Goal: Information Seeking & Learning: Learn about a topic

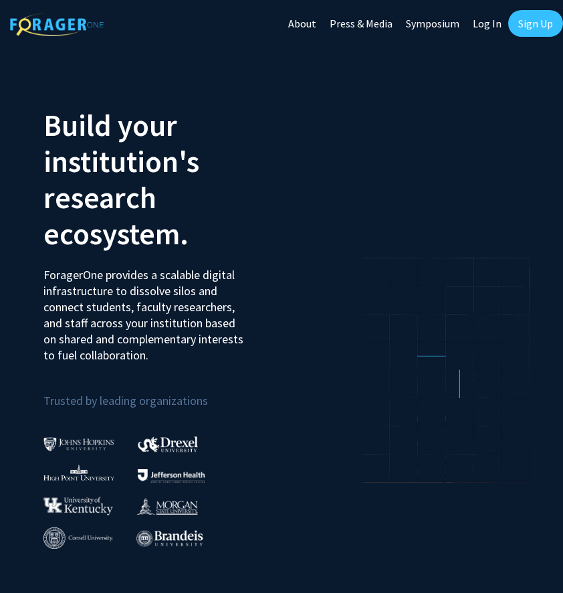
click at [533, 23] on link "Sign Up" at bounding box center [535, 23] width 55 height 27
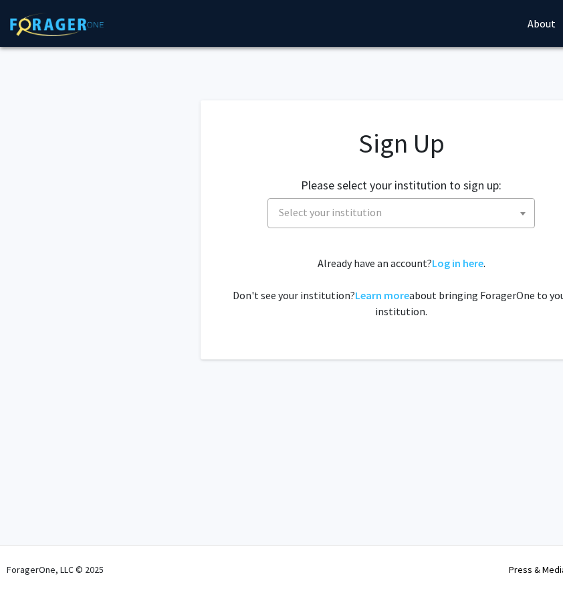
click at [341, 207] on span "Select your institution" at bounding box center [330, 211] width 103 height 13
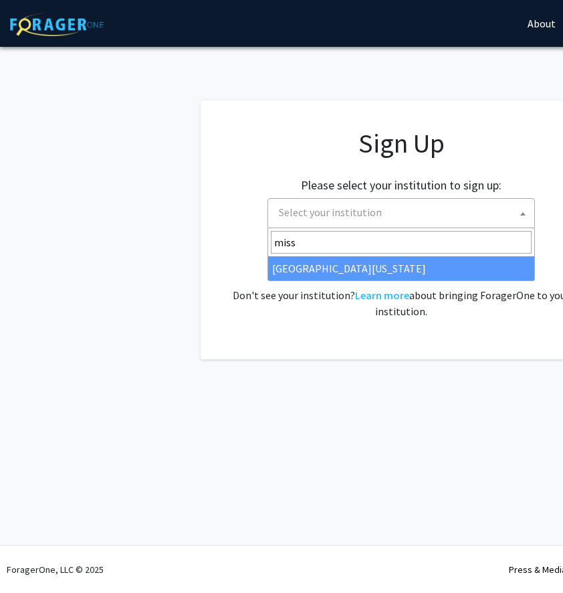
type input "miss"
select select "33"
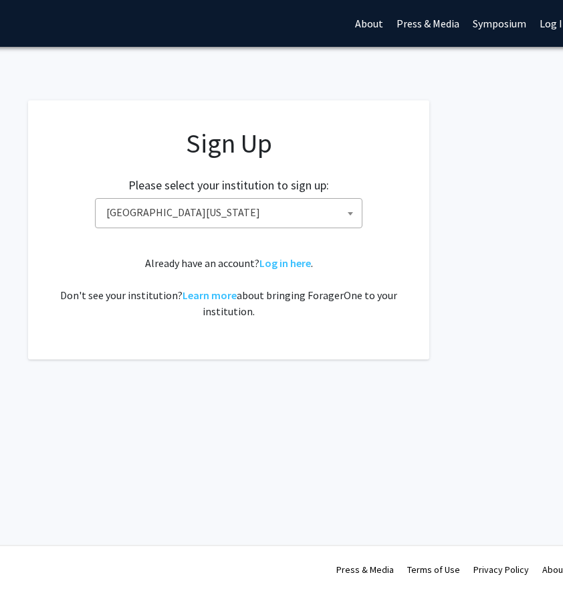
scroll to position [0, 240]
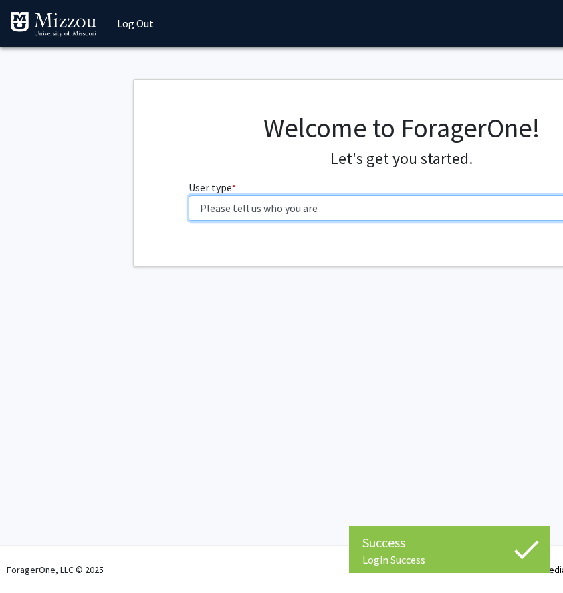
click at [315, 199] on select "Please tell us who you are Undergraduate Student Master's Student Doctoral Cand…" at bounding box center [402, 207] width 426 height 25
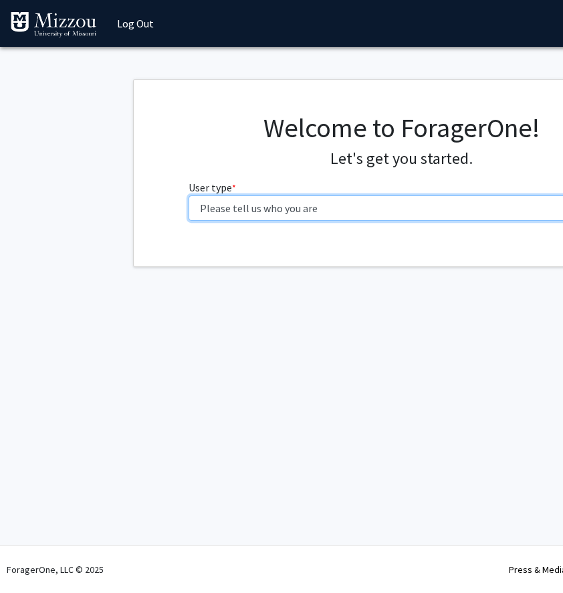
select select "1: undergrad"
click at [189, 195] on select "Please tell us who you are Undergraduate Student Master's Student Doctoral Cand…" at bounding box center [402, 207] width 426 height 25
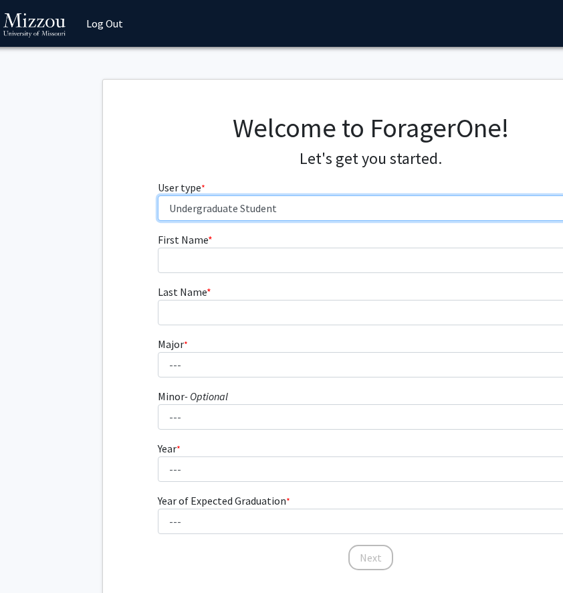
scroll to position [0, 48]
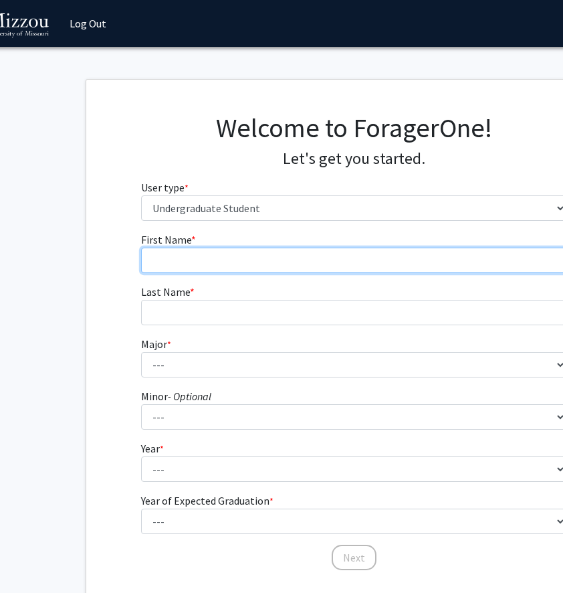
click at [262, 262] on input "First Name * required" at bounding box center [354, 260] width 426 height 25
type input "[PERSON_NAME]"
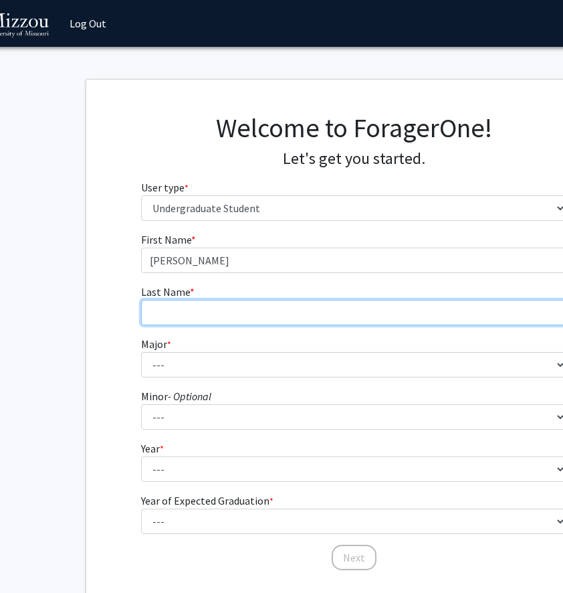
type input "[PERSON_NAME]"
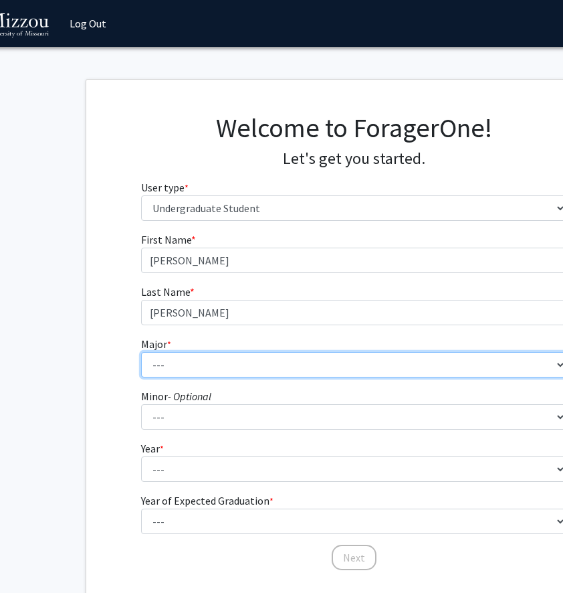
click at [214, 364] on select "--- Agribusiness Management Agricultural Education Agricultural Education: Comm…" at bounding box center [354, 364] width 426 height 25
select select "17: 2505"
click at [141, 352] on select "--- Agribusiness Management Agricultural Education Agricultural Education: Comm…" at bounding box center [354, 364] width 426 height 25
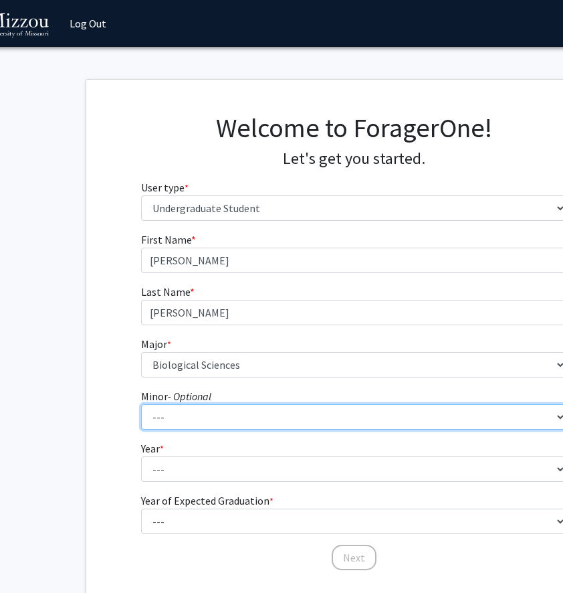
click at [196, 419] on select "--- Accountancy Aerospace Engineering Aerospace Studies Agribusiness Management…" at bounding box center [354, 416] width 426 height 25
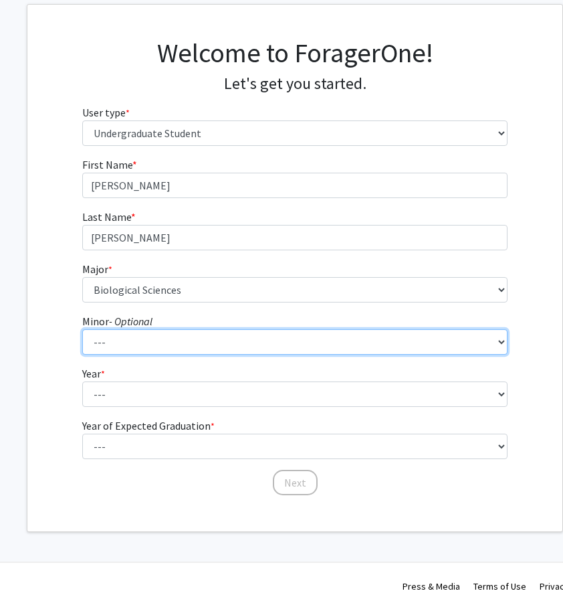
scroll to position [75, 110]
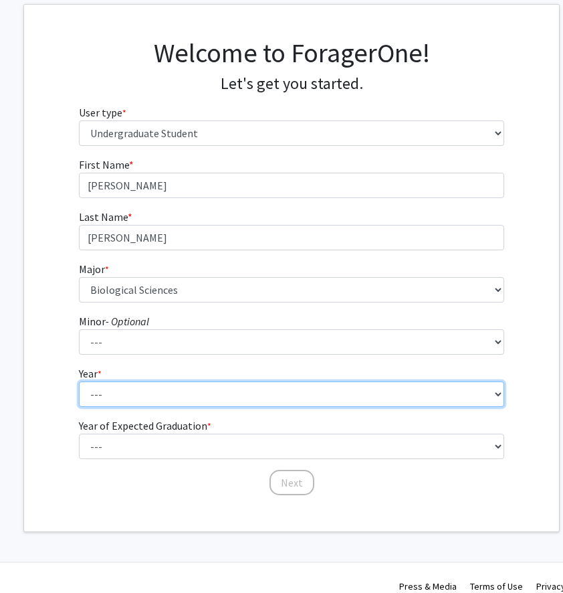
click at [139, 399] on select "--- First-year Sophomore Junior Senior Postbaccalaureate Certificate" at bounding box center [292, 393] width 426 height 25
select select "1: first-year"
click at [79, 381] on select "--- First-year Sophomore Junior Senior Postbaccalaureate Certificate" at bounding box center [292, 393] width 426 height 25
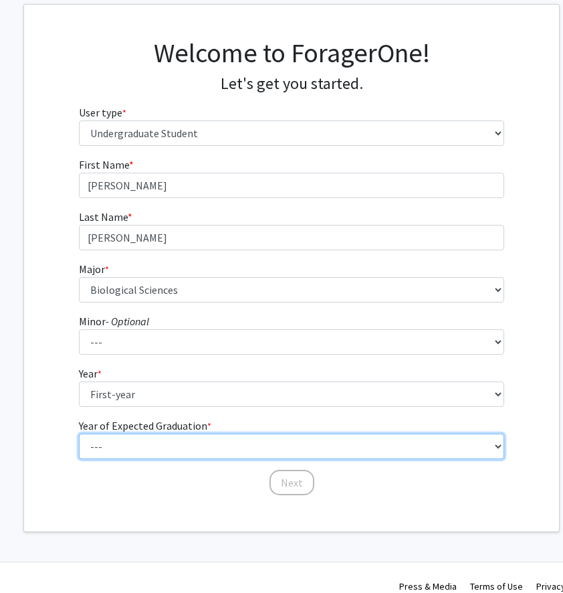
click at [132, 434] on select "--- 2025 2026 2027 2028 2029 2030 2031 2032 2033 2034" at bounding box center [292, 446] width 426 height 25
select select "5: 2029"
click at [79, 434] on select "--- 2025 2026 2027 2028 2029 2030 2031 2032 2033 2034" at bounding box center [292, 446] width 426 height 25
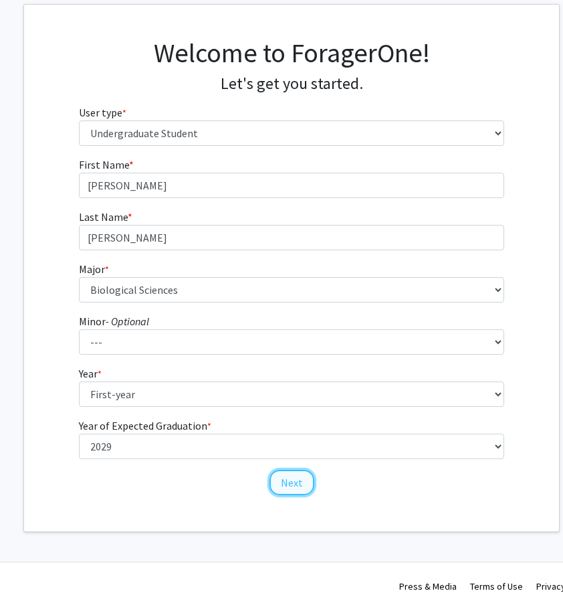
click at [296, 477] on button "Next" at bounding box center [292, 482] width 45 height 25
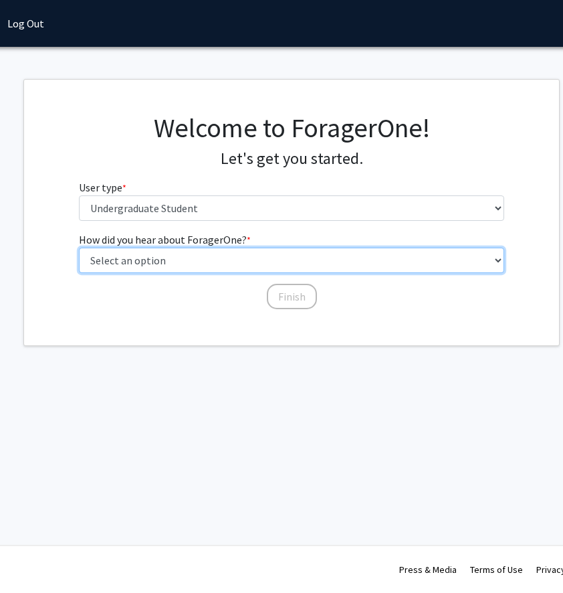
click at [241, 260] on select "Select an option Peer/student recommendation Faculty/staff recommendation Unive…" at bounding box center [292, 260] width 426 height 25
select select "2: faculty_recommendation"
click at [79, 248] on select "Select an option Peer/student recommendation Faculty/staff recommendation Unive…" at bounding box center [292, 260] width 426 height 25
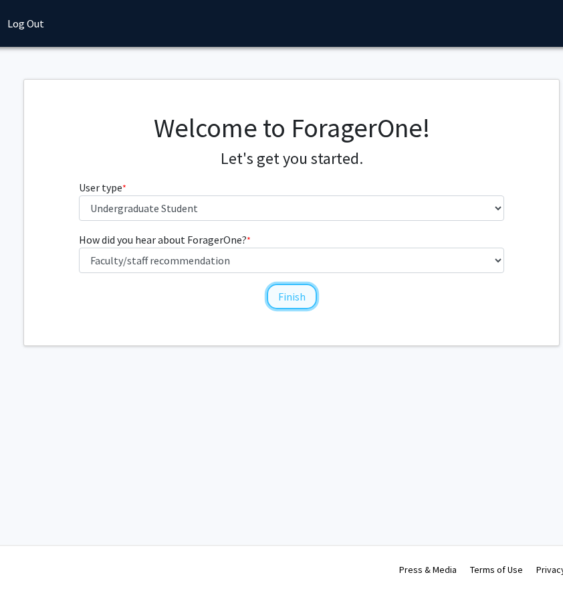
click at [291, 294] on button "Finish" at bounding box center [292, 296] width 50 height 25
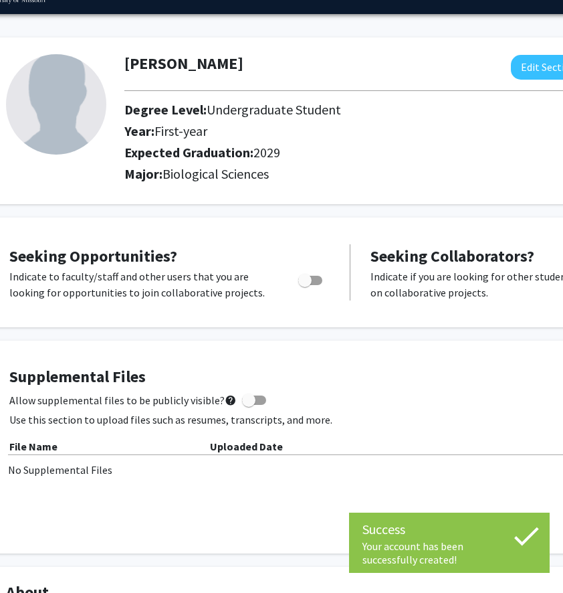
scroll to position [0, 51]
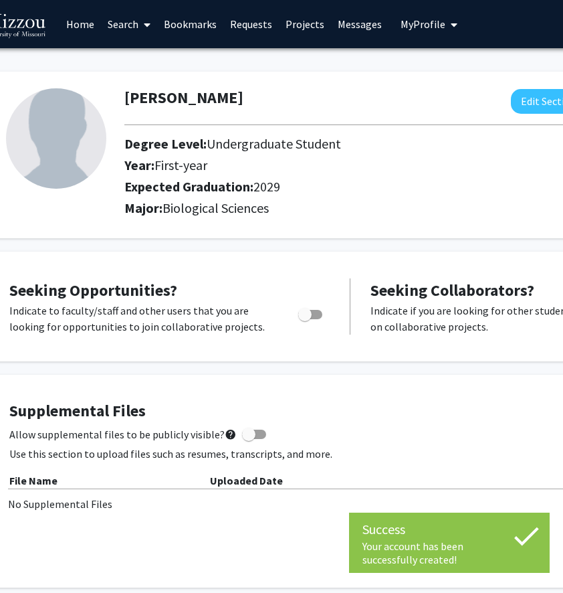
click at [122, 20] on link "Search" at bounding box center [129, 24] width 56 height 47
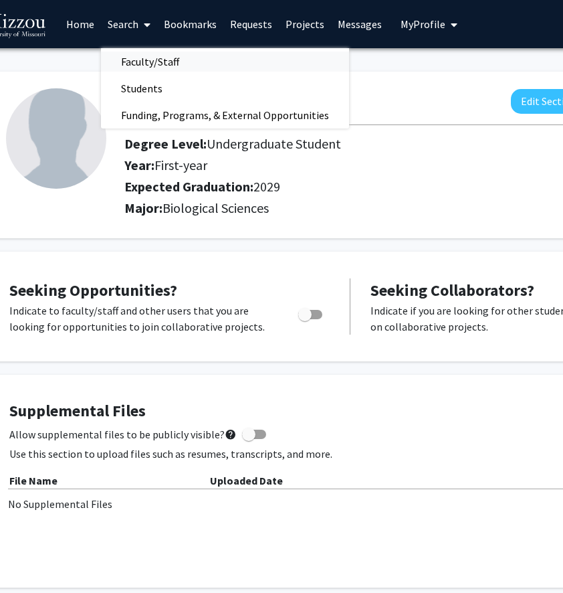
click at [189, 62] on span "Faculty/Staff" at bounding box center [150, 61] width 98 height 27
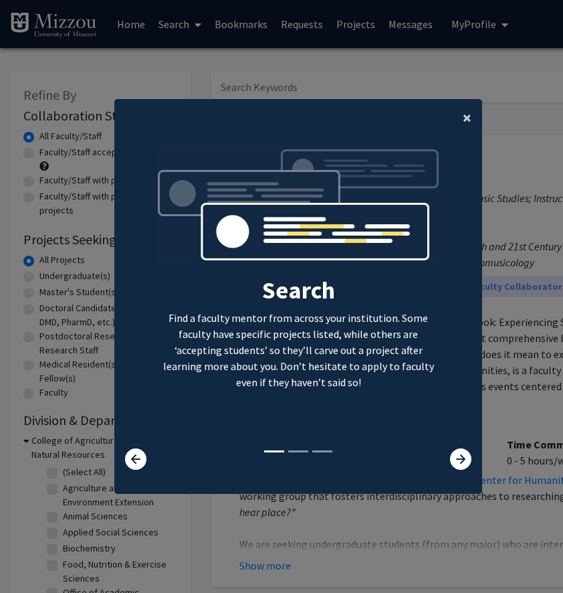
click at [466, 118] on span "×" at bounding box center [467, 117] width 9 height 21
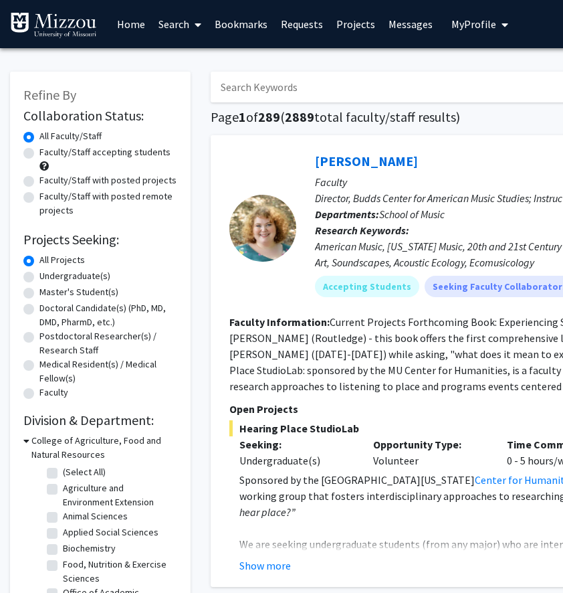
click at [399, 87] on input "Search Keywords" at bounding box center [473, 87] width 525 height 31
click at [71, 277] on label "Undergraduate(s)" at bounding box center [74, 276] width 71 height 14
click at [48, 277] on input "Undergraduate(s)" at bounding box center [43, 273] width 9 height 9
radio input "true"
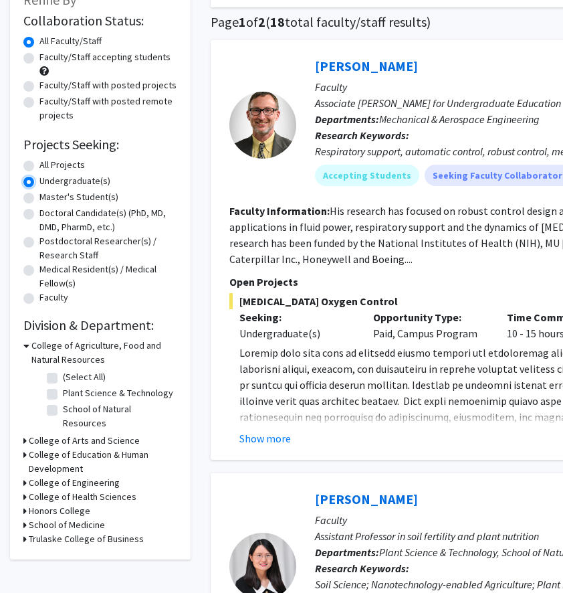
scroll to position [114, 0]
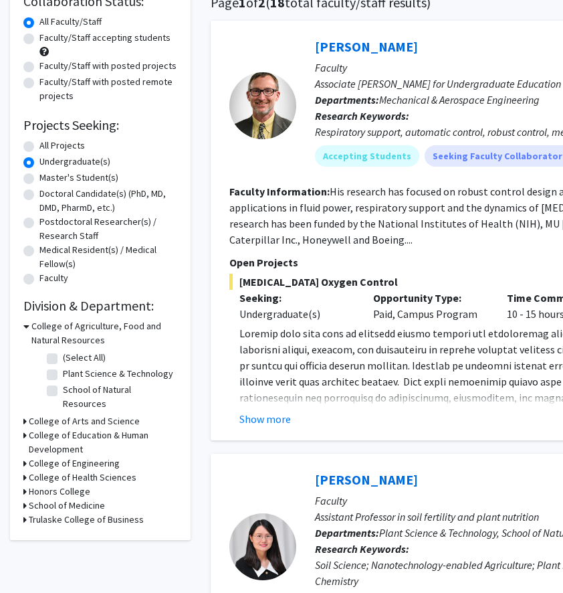
click at [111, 414] on h3 "College of Arts and Science" at bounding box center [84, 421] width 111 height 14
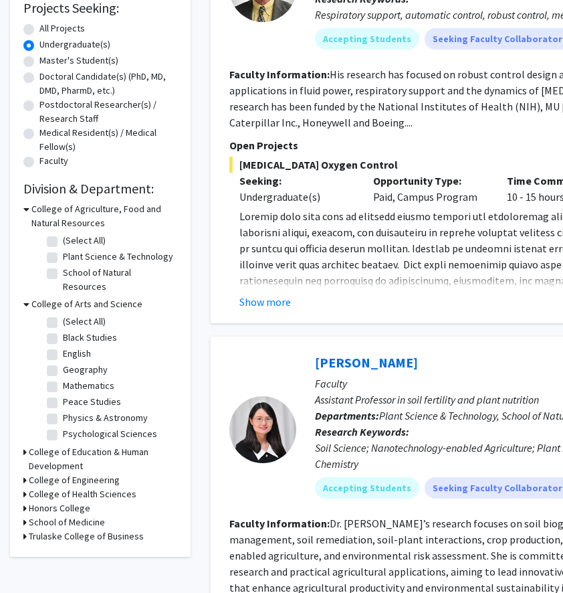
scroll to position [243, 0]
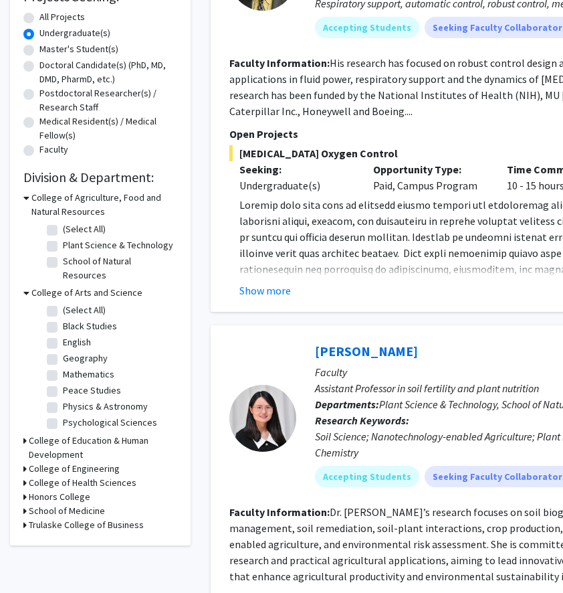
click at [63, 415] on label "Psychological Sciences" at bounding box center [110, 422] width 94 height 14
click at [63, 415] on input "Psychological Sciences" at bounding box center [67, 419] width 9 height 9
checkbox input "true"
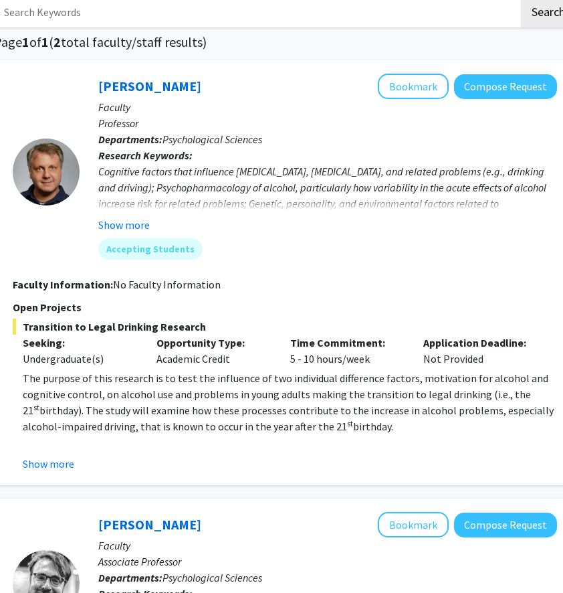
scroll to position [85, 217]
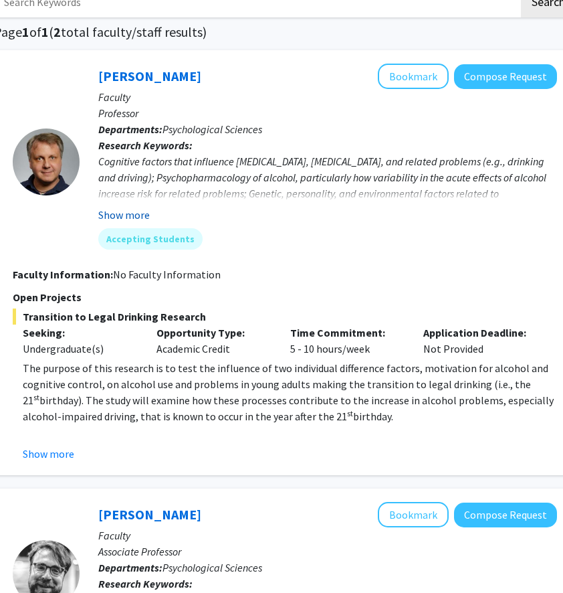
click at [130, 214] on button "Show more" at bounding box center [124, 215] width 52 height 16
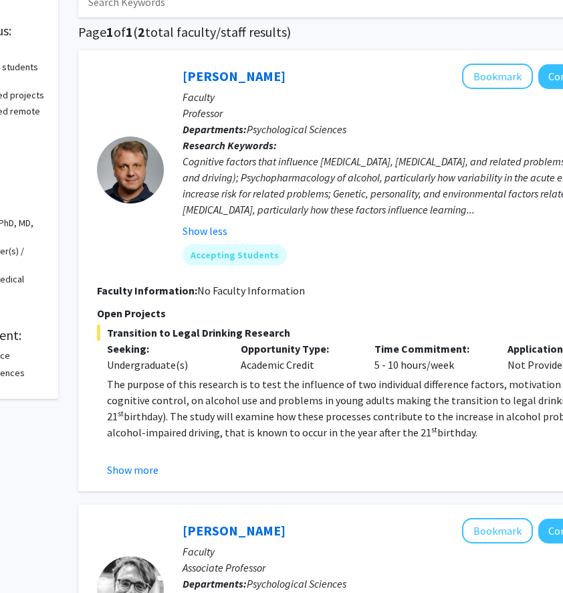
scroll to position [85, 0]
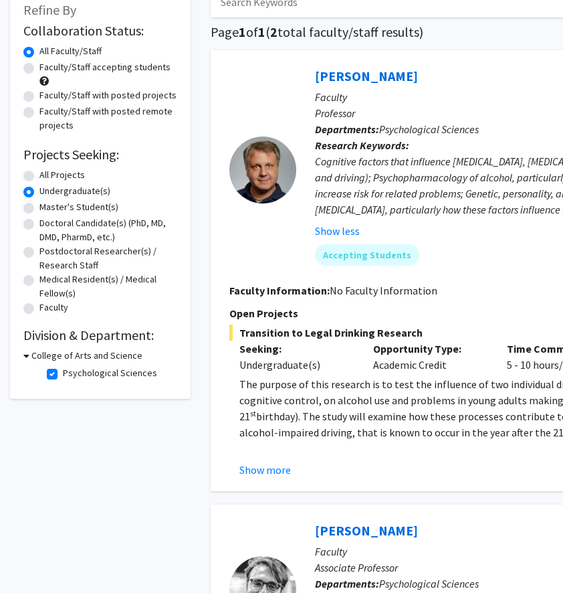
click at [63, 373] on label "Psychological Sciences" at bounding box center [110, 373] width 94 height 14
click at [63, 373] on input "Psychological Sciences" at bounding box center [67, 370] width 9 height 9
checkbox input "false"
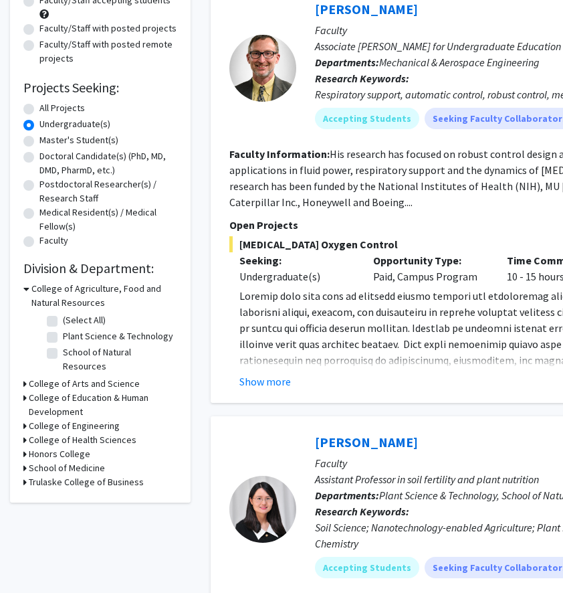
scroll to position [154, 0]
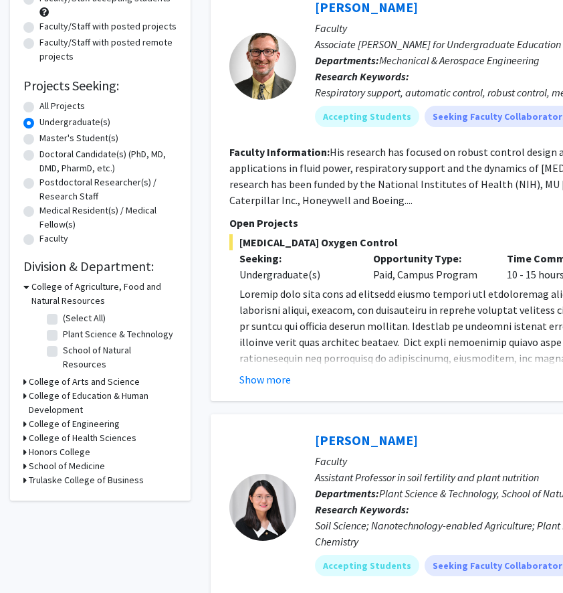
click at [100, 431] on h3 "College of Health Sciences" at bounding box center [83, 438] width 108 height 14
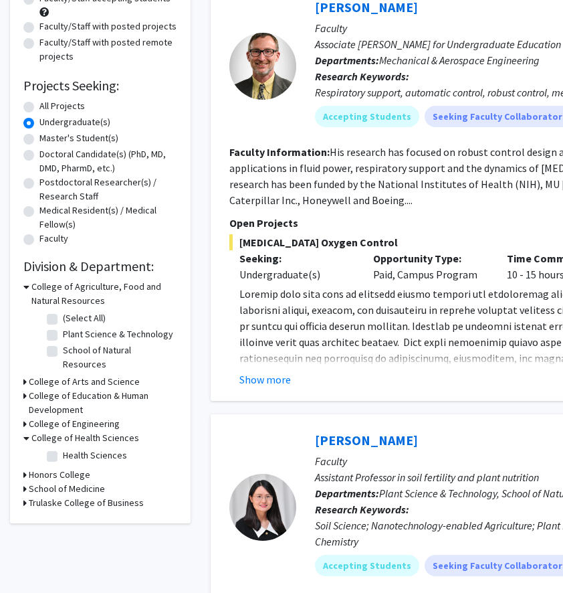
click at [68, 482] on h3 "School of Medicine" at bounding box center [67, 489] width 76 height 14
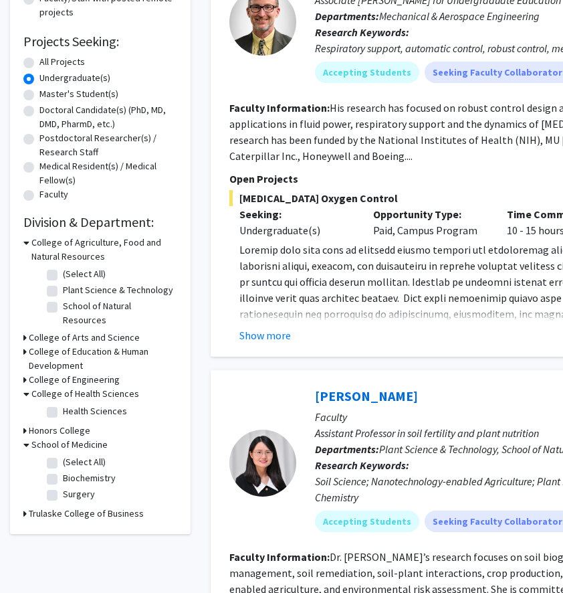
click at [58, 487] on fg-checkbox "Surgery Surgery" at bounding box center [110, 495] width 127 height 16
click at [82, 373] on h3 "College of Engineering" at bounding box center [74, 380] width 91 height 14
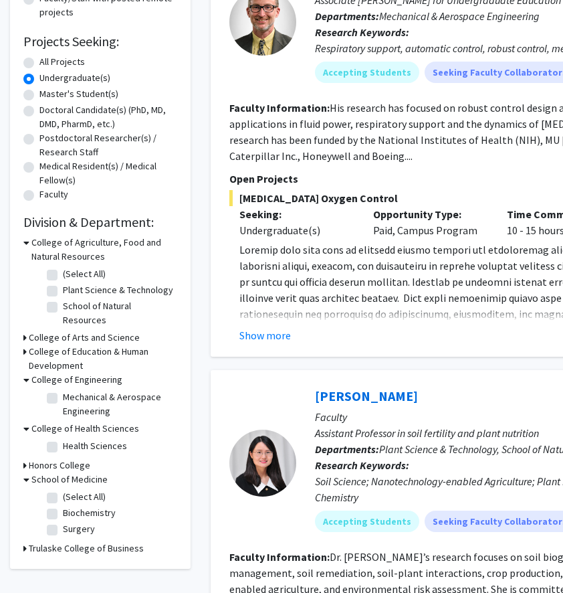
click at [81, 345] on h3 "College of Education & Human Development" at bounding box center [103, 359] width 149 height 28
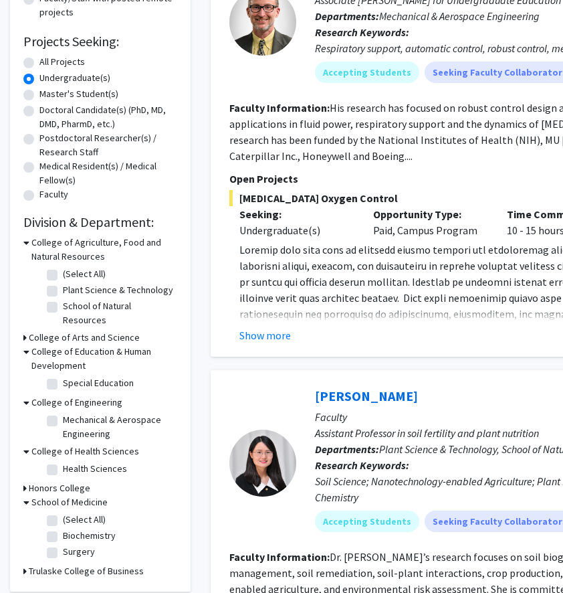
click at [78, 330] on h3 "College of Arts and Science" at bounding box center [84, 337] width 111 height 14
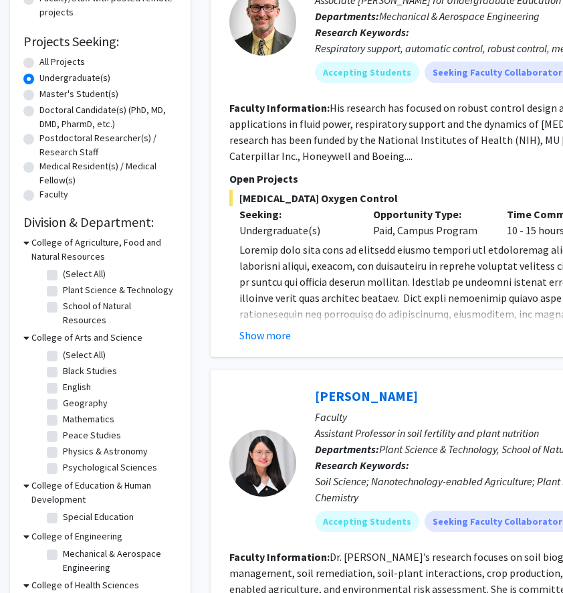
click at [63, 510] on label "Special Education" at bounding box center [98, 517] width 71 height 14
click at [63, 510] on input "Special Education" at bounding box center [67, 514] width 9 height 9
checkbox input "true"
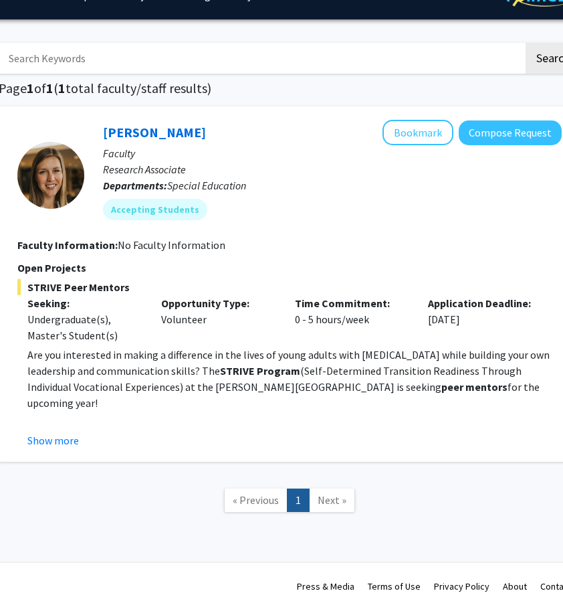
scroll to position [25, 212]
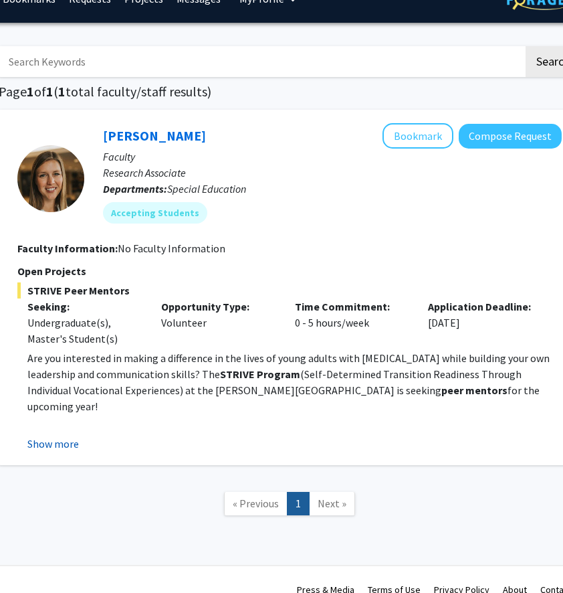
click at [58, 450] on button "Show more" at bounding box center [53, 444] width 52 height 16
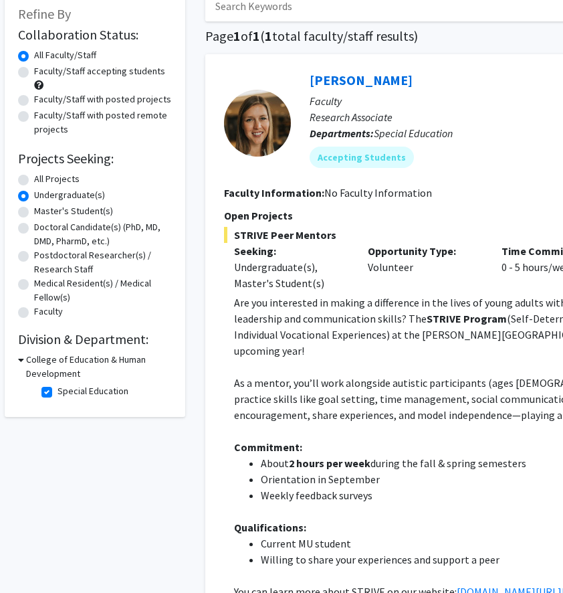
scroll to position [81, 0]
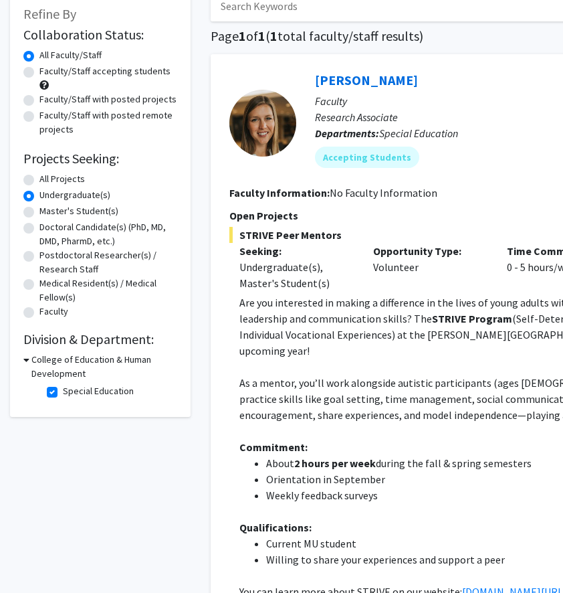
click at [54, 363] on h3 "College of Education & Human Development" at bounding box center [104, 367] width 146 height 28
click at [54, 363] on h3 "College of Education & Human Development" at bounding box center [103, 367] width 149 height 28
click at [63, 393] on label "Special Education" at bounding box center [98, 391] width 71 height 14
click at [63, 393] on input "Special Education" at bounding box center [67, 388] width 9 height 9
checkbox input "false"
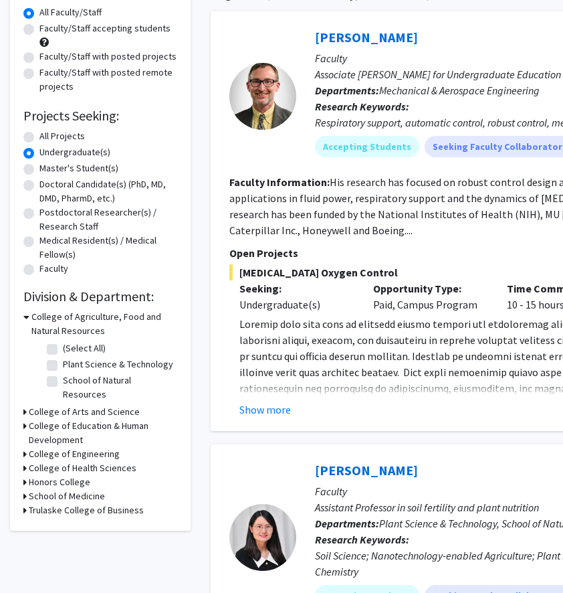
scroll to position [125, 0]
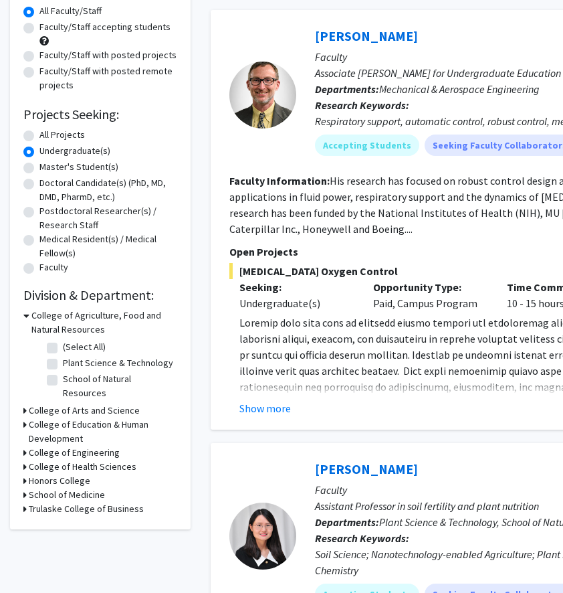
click at [108, 403] on h3 "College of Arts and Science" at bounding box center [84, 410] width 111 height 14
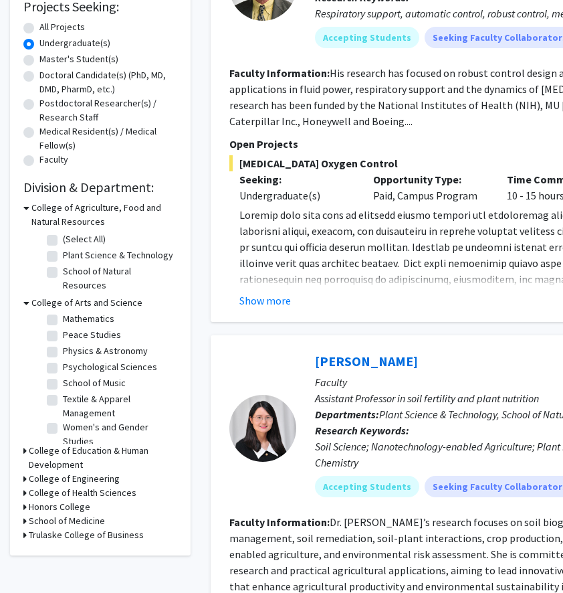
scroll to position [74, 0]
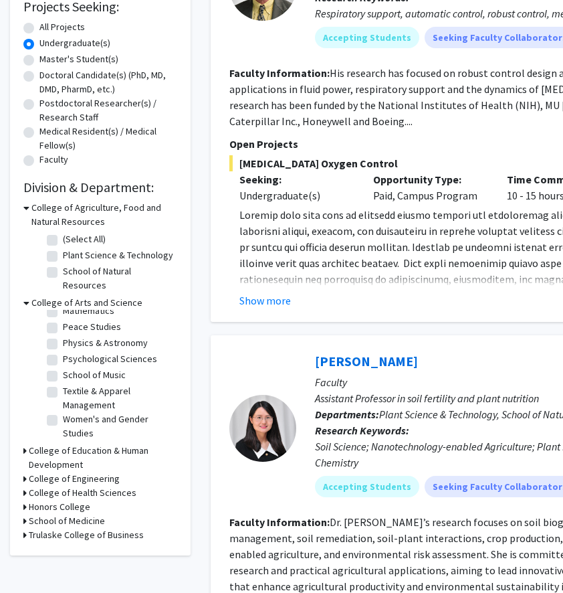
click at [102, 487] on h3 "College of Health Sciences" at bounding box center [83, 493] width 108 height 14
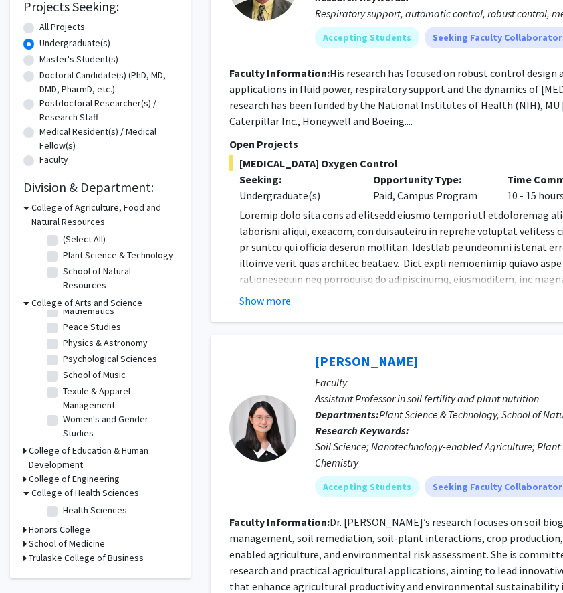
click at [58, 503] on fg-checkbox "Health Sciences Health Sciences" at bounding box center [110, 511] width 127 height 16
click at [63, 503] on label "Health Sciences" at bounding box center [95, 510] width 64 height 14
click at [63, 503] on input "Health Sciences" at bounding box center [67, 507] width 9 height 9
checkbox input "true"
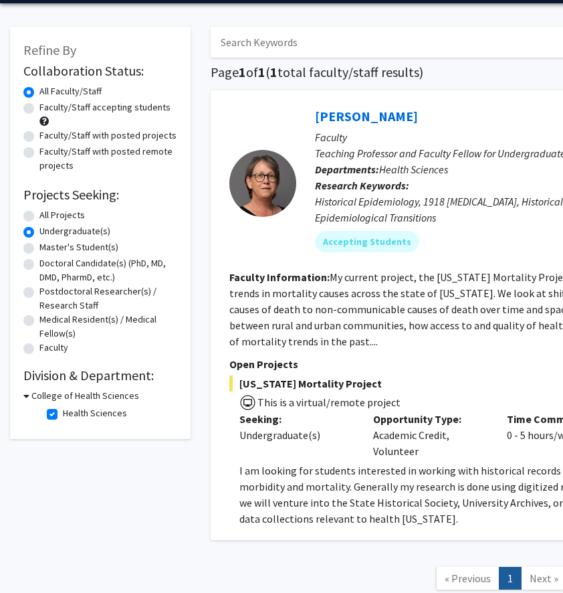
scroll to position [37, 0]
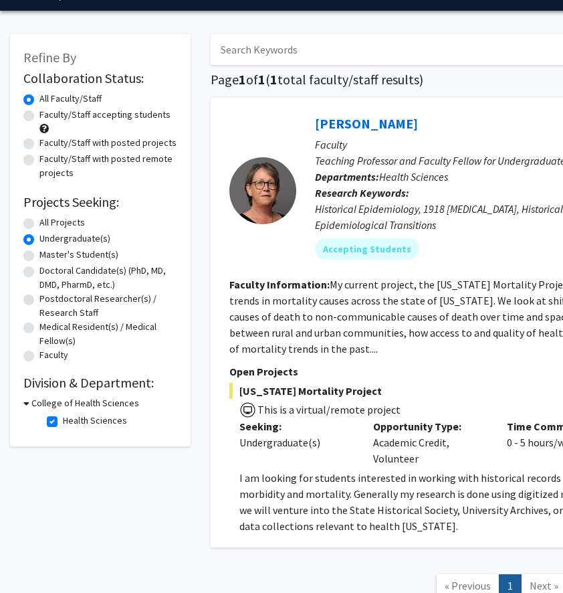
click at [63, 424] on label "Health Sciences" at bounding box center [95, 420] width 64 height 14
click at [63, 422] on input "Health Sciences" at bounding box center [67, 417] width 9 height 9
checkbox input "false"
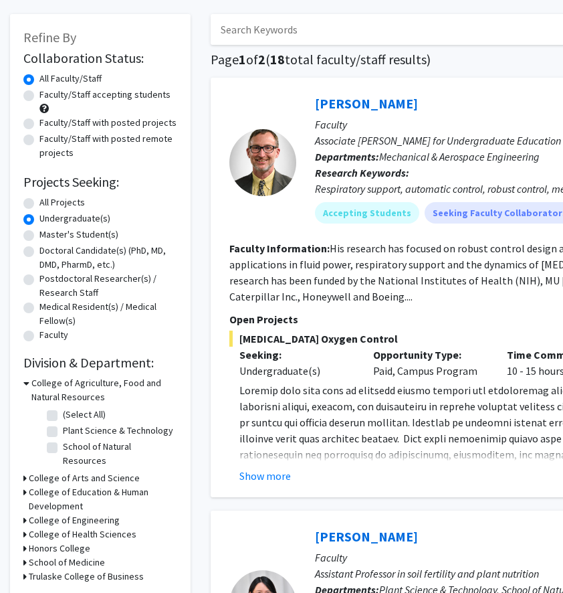
scroll to position [45, 0]
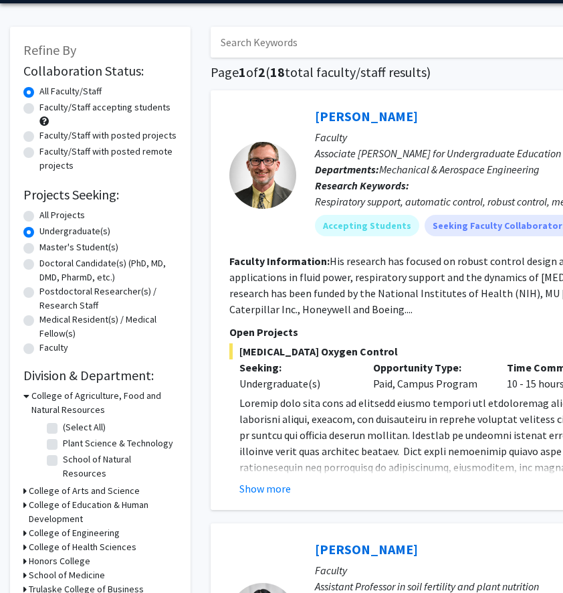
click at [94, 484] on h3 "College of Arts and Science" at bounding box center [84, 491] width 111 height 14
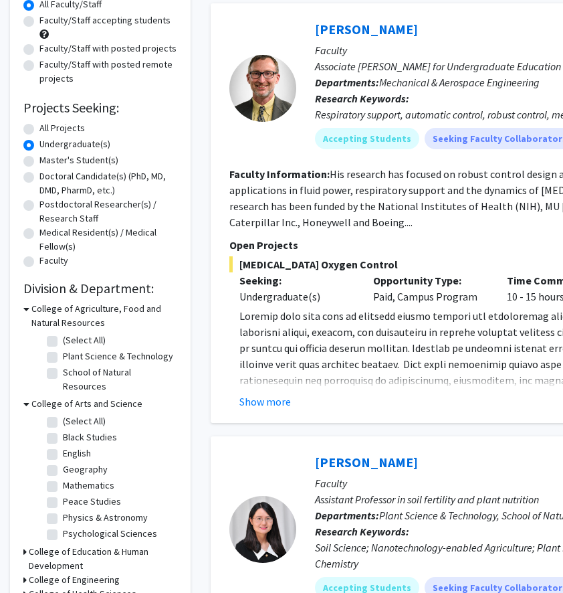
scroll to position [139, 0]
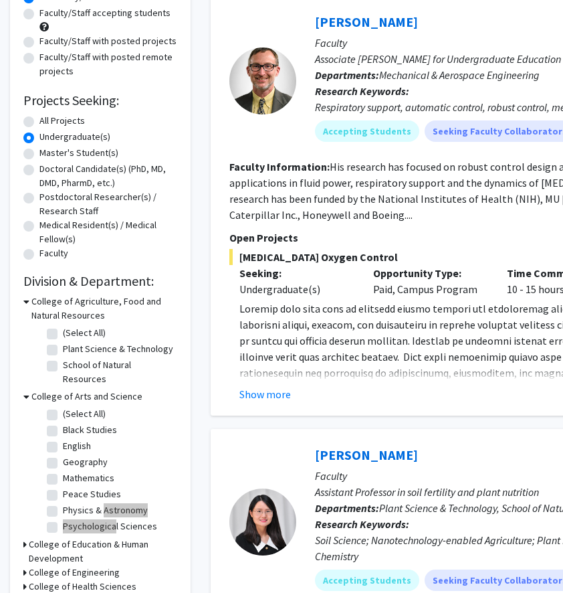
drag, startPoint x: 98, startPoint y: 499, endPoint x: 111, endPoint y: 516, distance: 21.5
click at [112, 517] on fg-checkbox-list "(Select All) (Select All) Black Studies Black Studies English English Geography…" at bounding box center [110, 506] width 134 height 207
click at [111, 519] on label "Psychological Sciences" at bounding box center [110, 526] width 94 height 14
click at [72, 519] on input "Psychological Sciences" at bounding box center [67, 523] width 9 height 9
checkbox input "true"
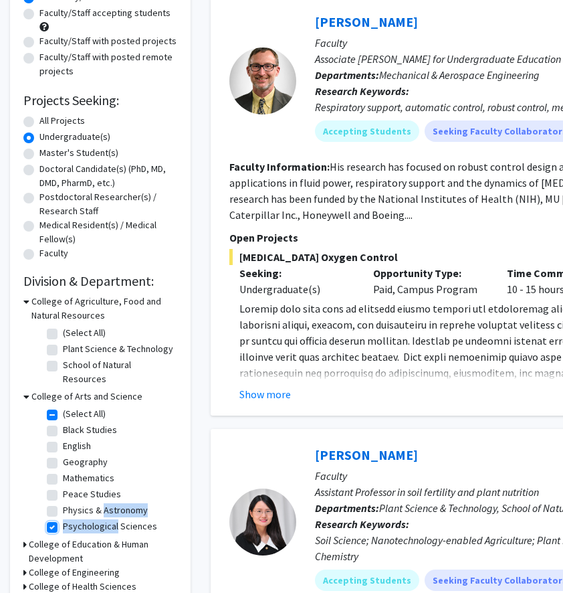
checkbox input "true"
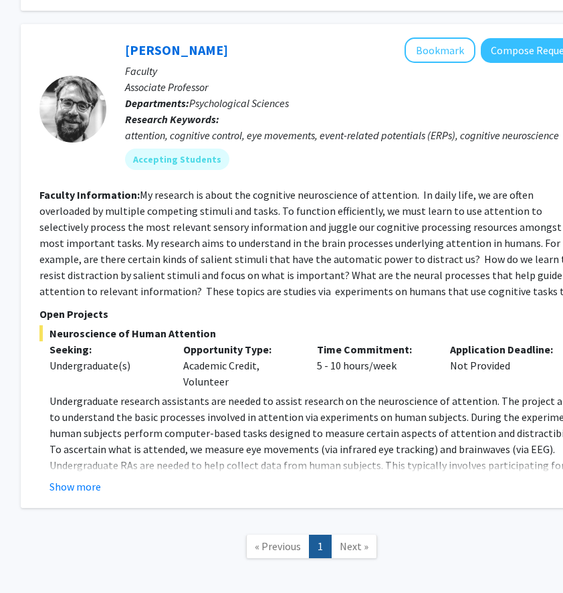
scroll to position [552, 190]
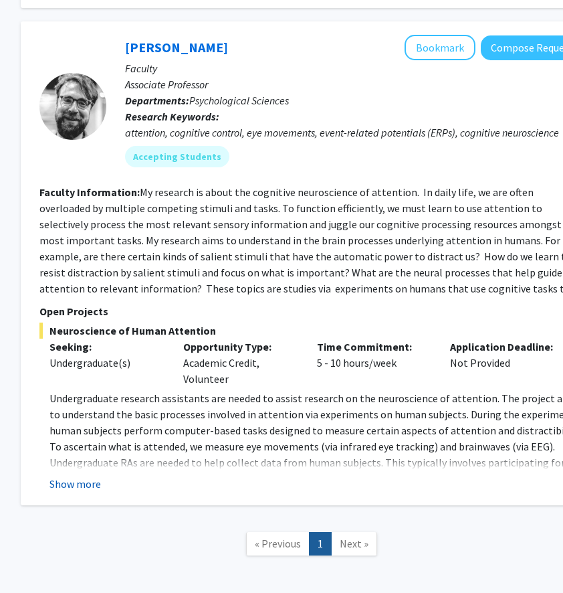
click at [77, 486] on button "Show more" at bounding box center [76, 484] width 52 height 16
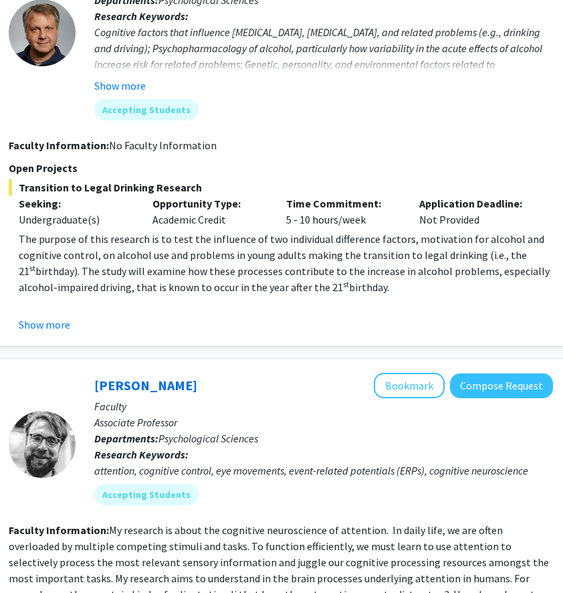
scroll to position [215, 221]
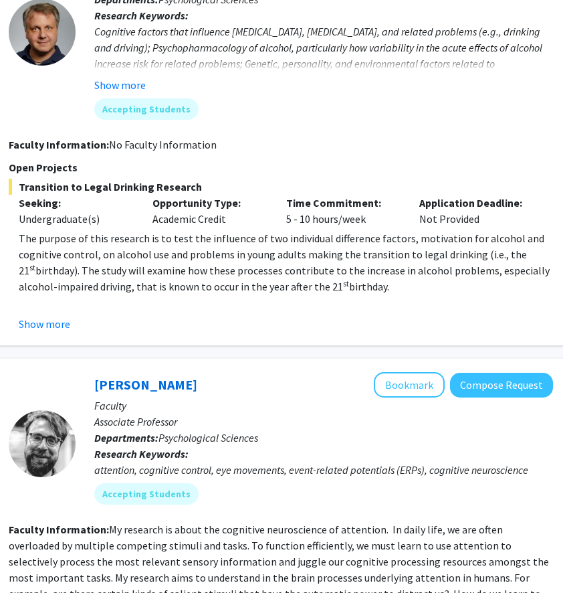
click at [44, 333] on div "[PERSON_NAME] Bookmark Compose Request Faculty Professor Departments: Psycholog…" at bounding box center [281, 132] width 582 height 425
click at [48, 323] on button "Show more" at bounding box center [45, 324] width 52 height 16
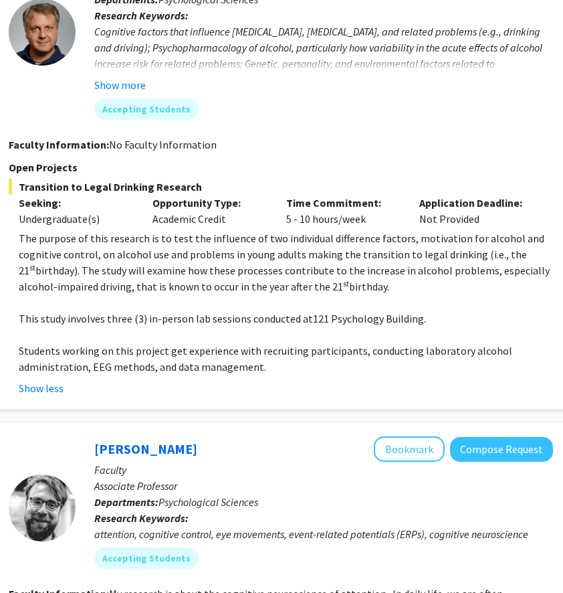
scroll to position [243, 221]
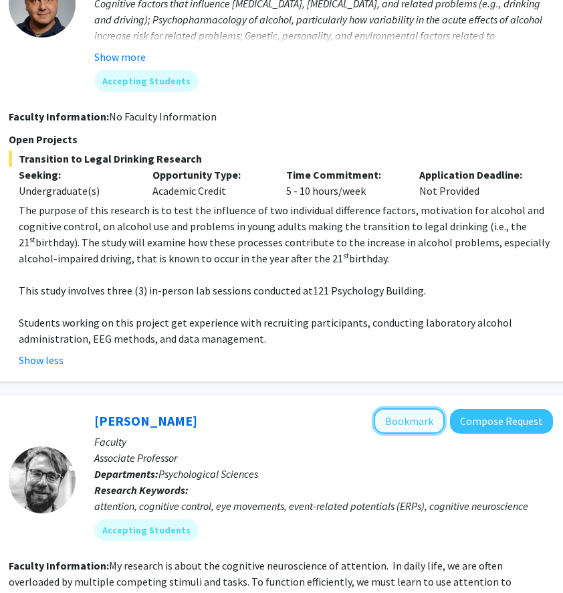
click at [421, 416] on button "Bookmark" at bounding box center [409, 420] width 71 height 25
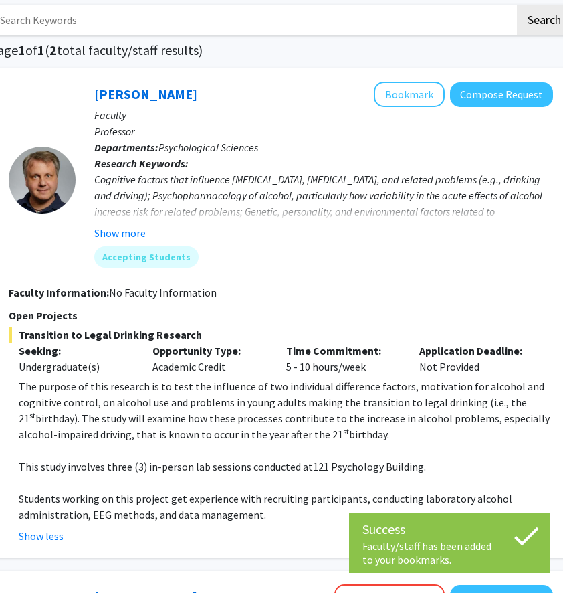
scroll to position [0, 221]
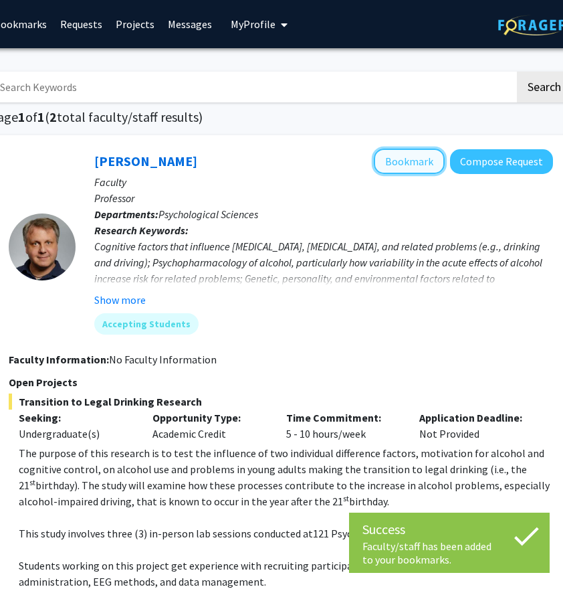
click at [423, 169] on button "Bookmark" at bounding box center [409, 161] width 71 height 25
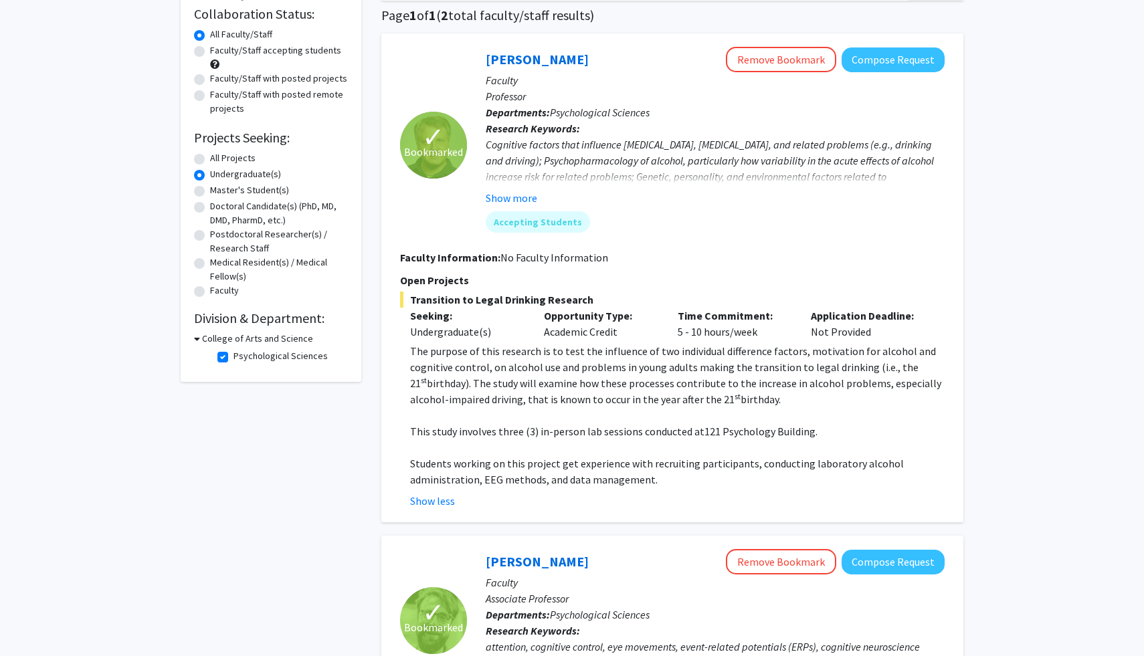
scroll to position [0, 0]
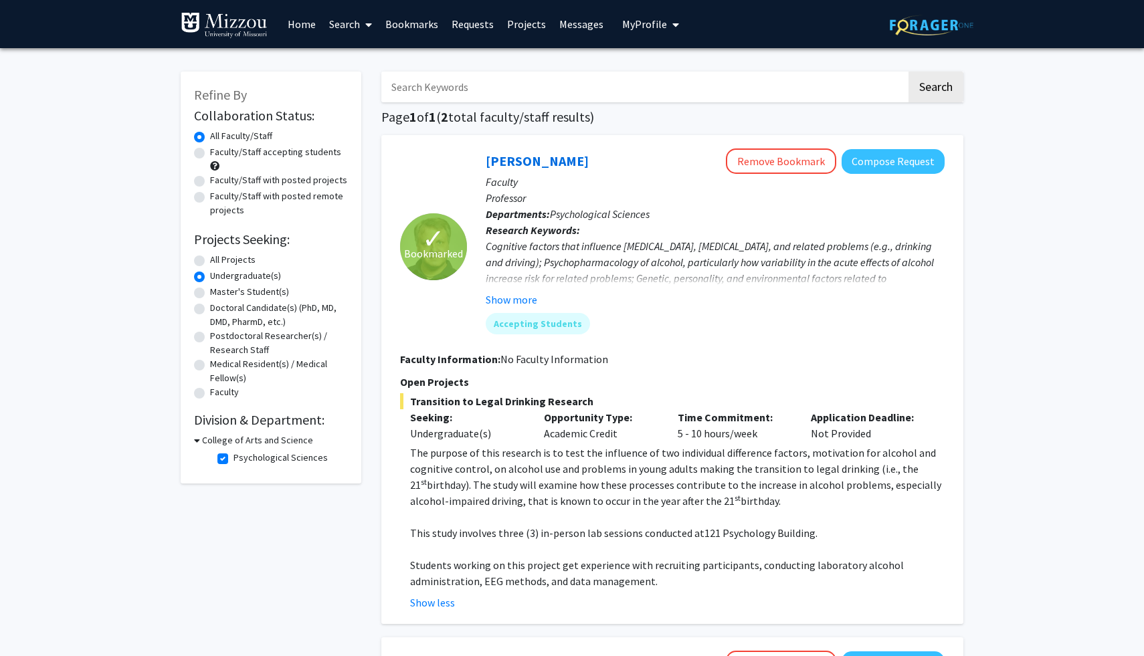
click at [302, 23] on link "Home" at bounding box center [301, 24] width 41 height 47
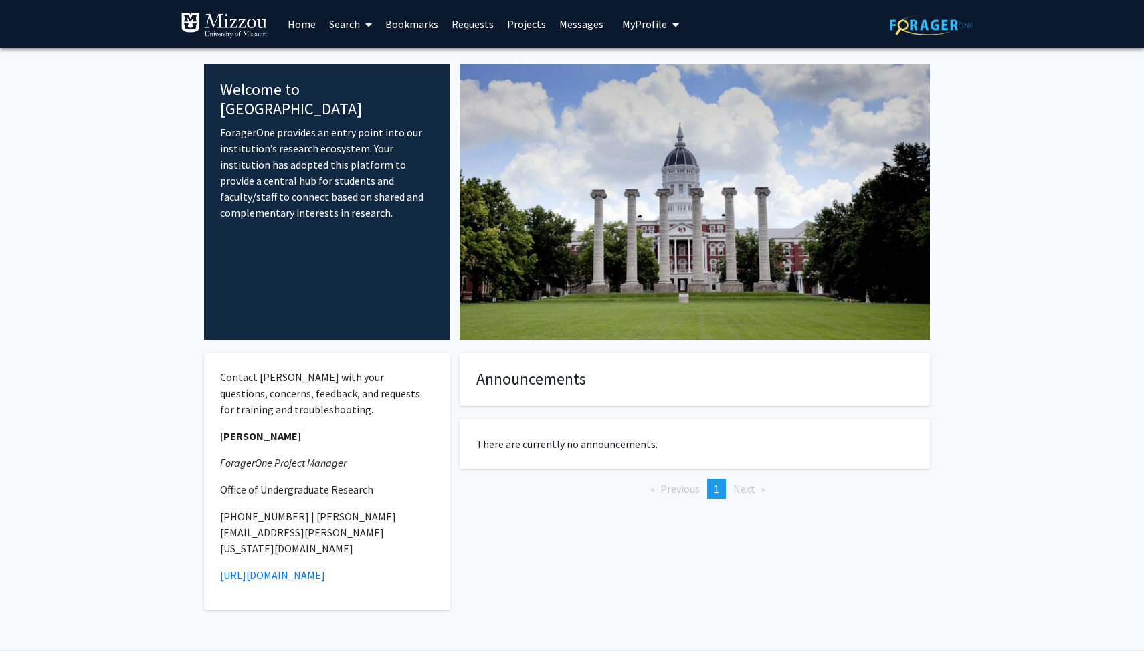
click at [563, 32] on span "My profile dropdown to access profile and logout" at bounding box center [673, 24] width 12 height 47
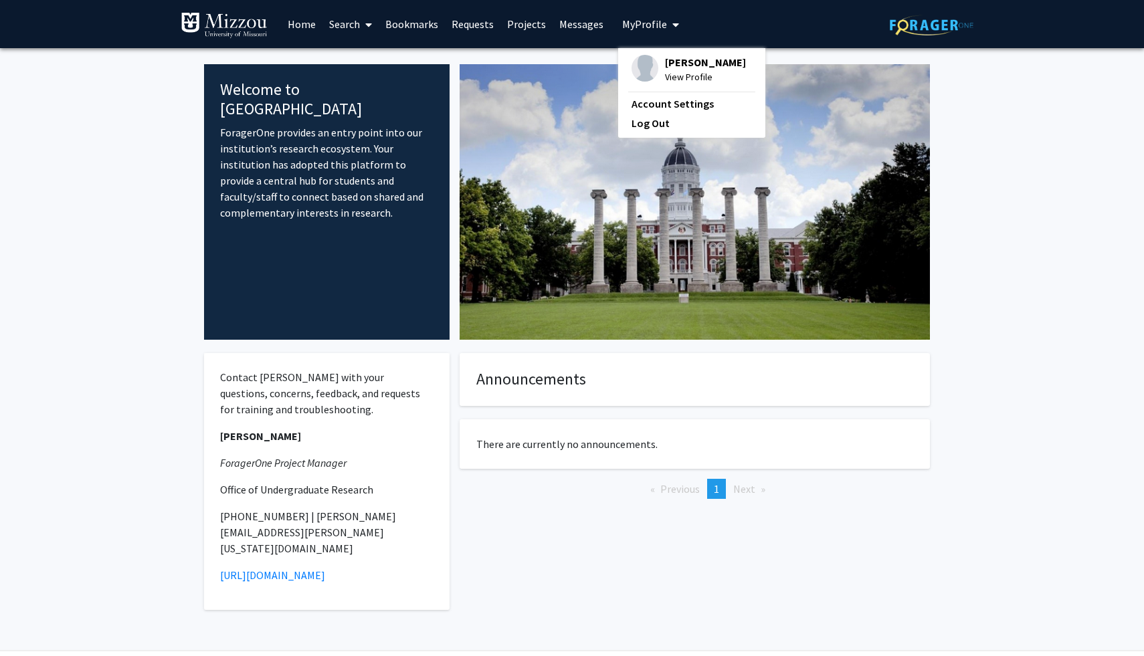
click at [525, 50] on div "Welcome to ForagerOne ForagerOne provides an entry point into our institution’s…" at bounding box center [572, 353] width 736 height 610
